Goal: Task Accomplishment & Management: Use online tool/utility

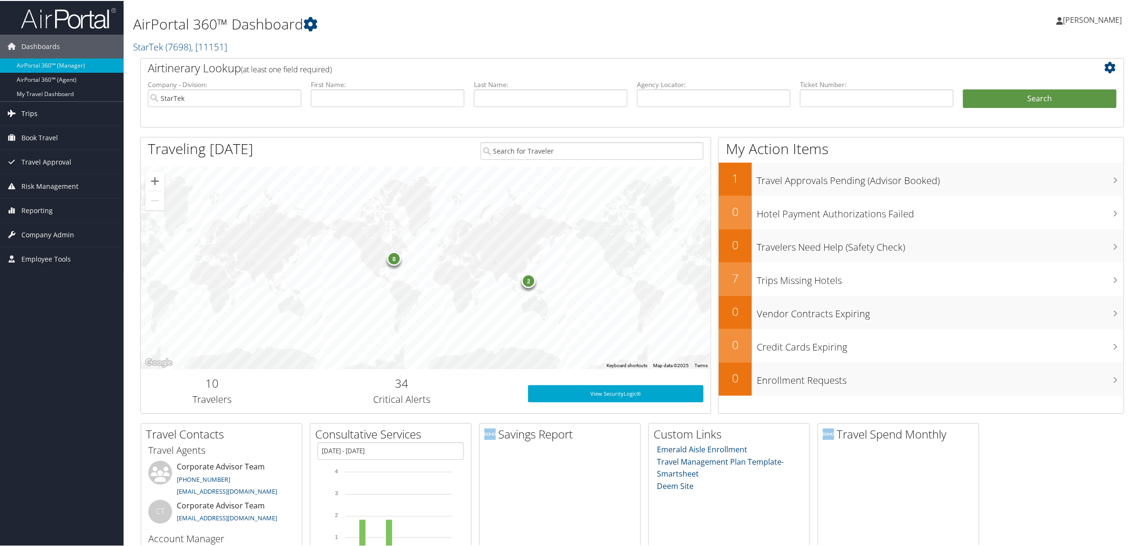
click at [73, 115] on link "Trips" at bounding box center [62, 113] width 124 height 24
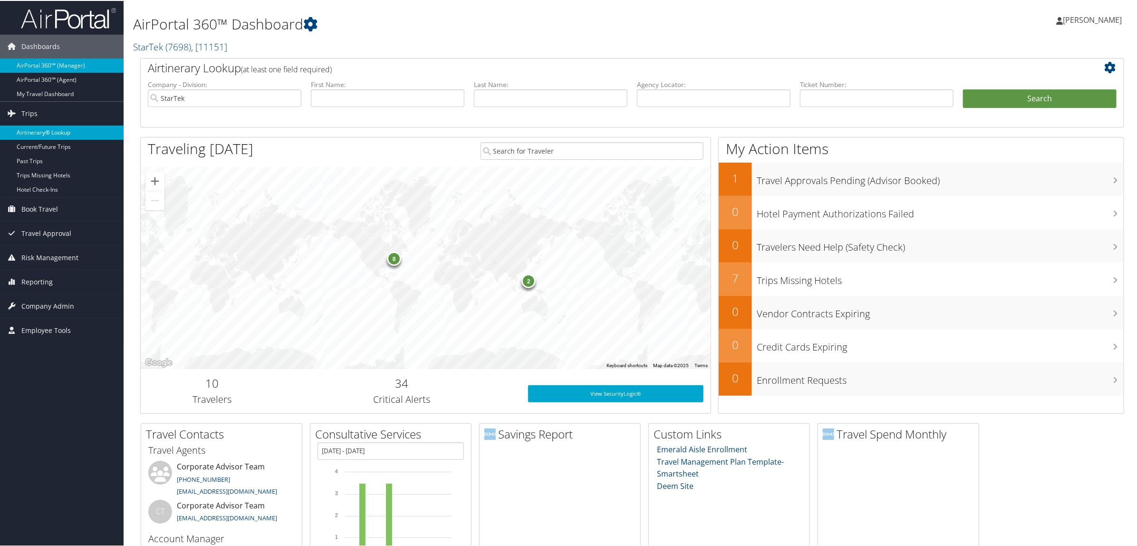
click at [70, 127] on link "Airtinerary® Lookup" at bounding box center [62, 132] width 124 height 14
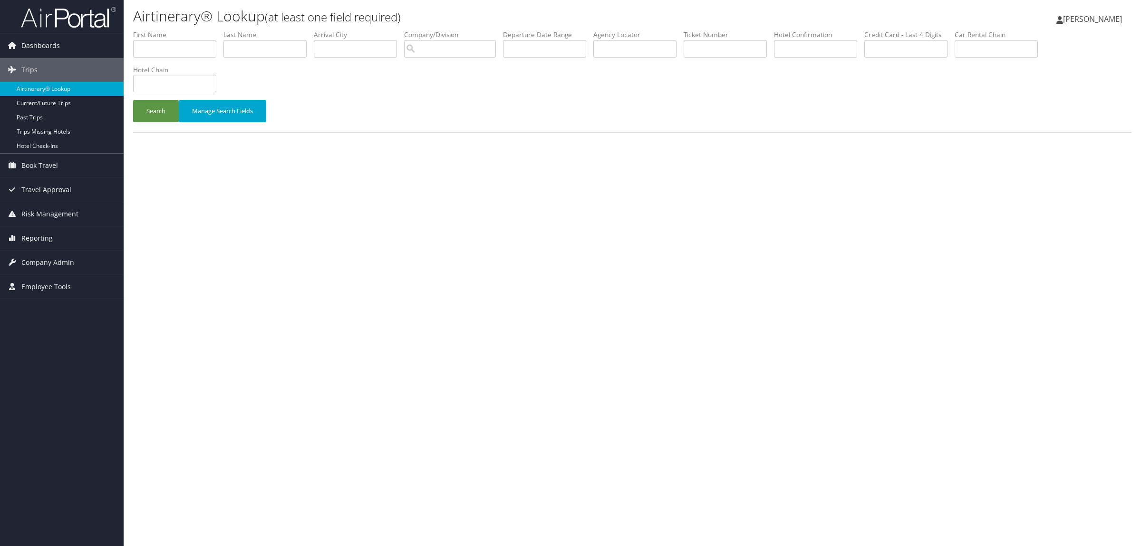
click at [250, 369] on div "Airtinerary® Lookup (at least one field required) [PERSON_NAME] [PERSON_NAME] M…" at bounding box center [633, 273] width 1018 height 546
click at [540, 291] on div "Airtinerary® Lookup (at least one field required) [PERSON_NAME] [PERSON_NAME] M…" at bounding box center [633, 273] width 1018 height 546
drag, startPoint x: 198, startPoint y: 264, endPoint x: 113, endPoint y: 64, distance: 217.7
click at [198, 264] on div "Airtinerary® Lookup (at least one field required) [PERSON_NAME] [PERSON_NAME] M…" at bounding box center [633, 273] width 1018 height 546
click at [629, 42] on input "text" at bounding box center [634, 49] width 83 height 18
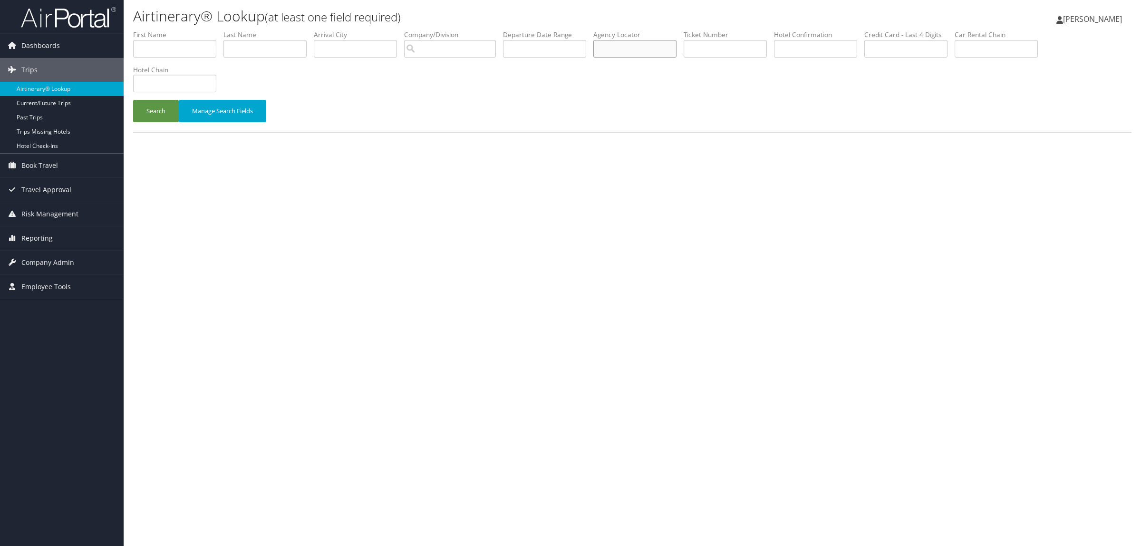
paste input "DJFF6Y"
type input "DJFF6Y"
click at [164, 103] on button "Search" at bounding box center [156, 111] width 46 height 22
